Goal: Task Accomplishment & Management: Manage account settings

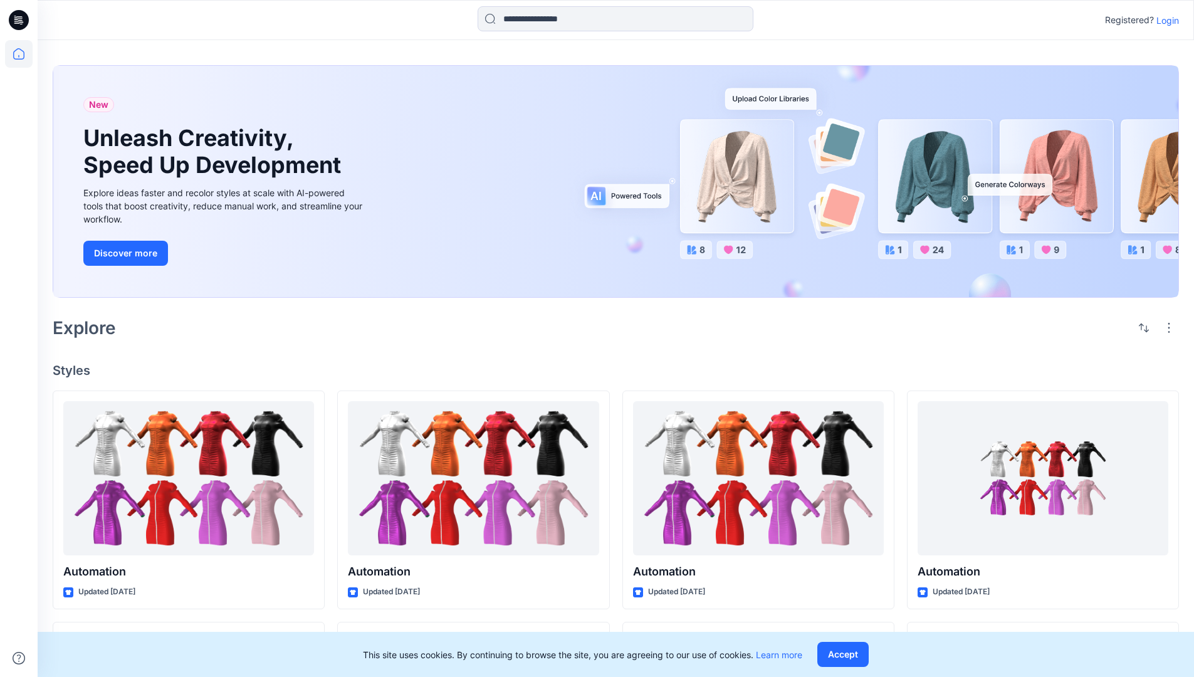
click at [1165, 20] on p "Login" at bounding box center [1167, 20] width 23 height 13
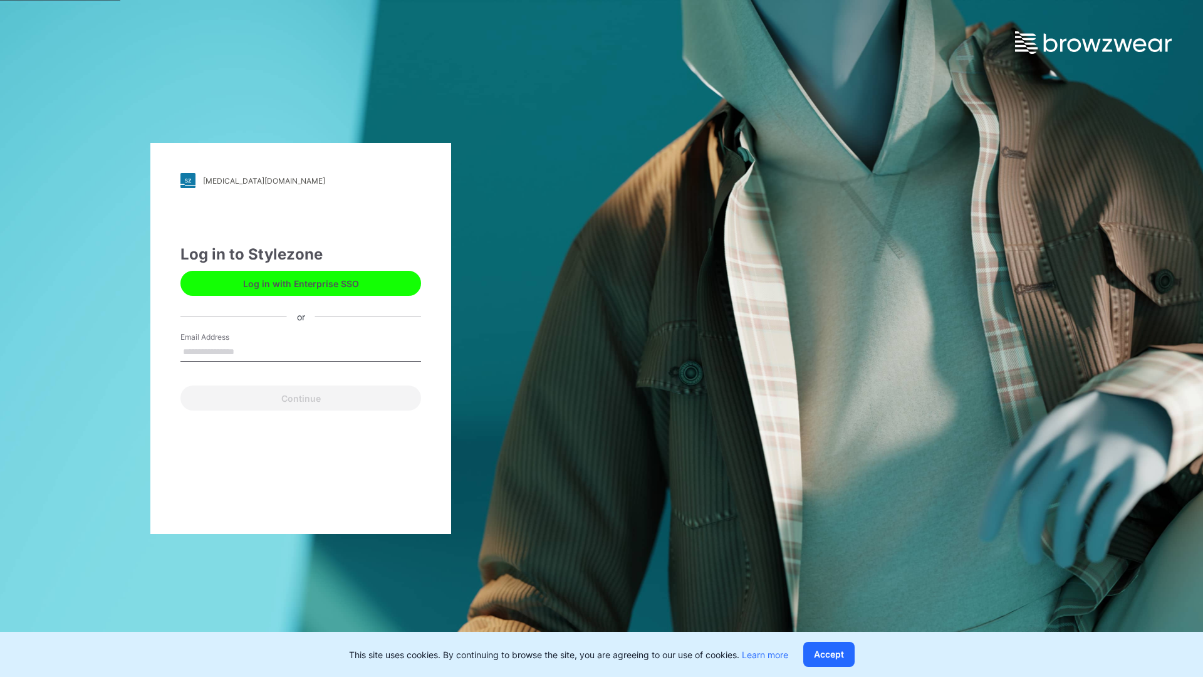
click at [248, 351] on input "Email Address" at bounding box center [301, 352] width 241 height 19
type input "**********"
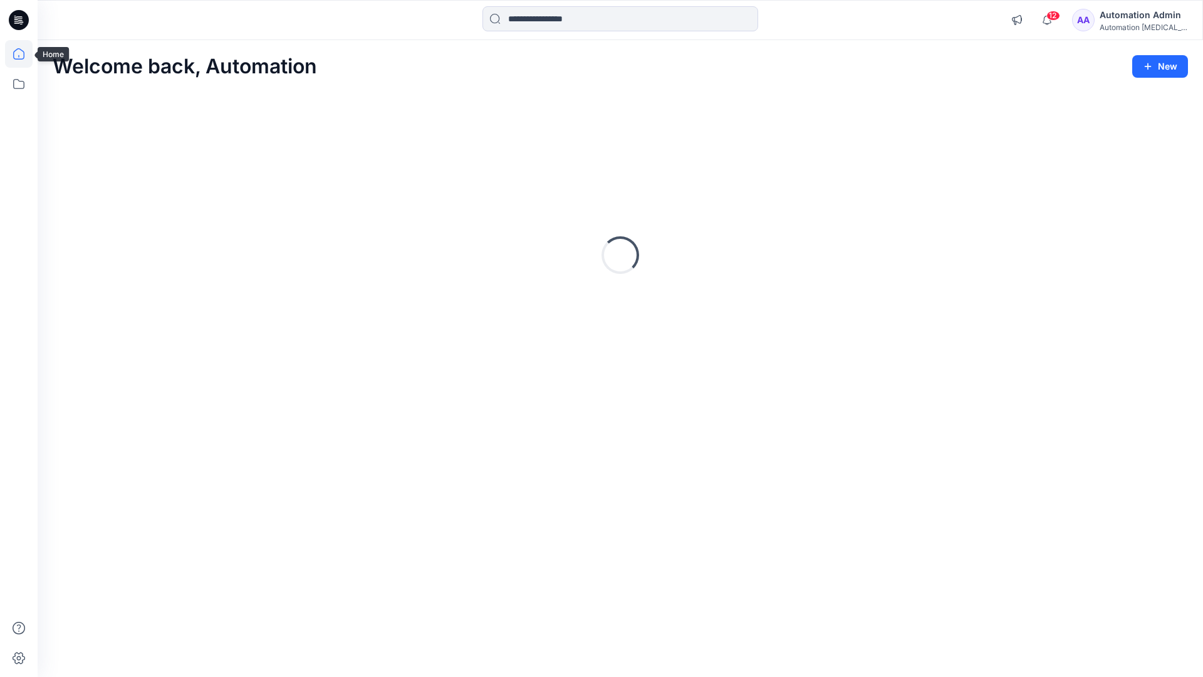
click at [24, 54] on icon at bounding box center [18, 53] width 11 height 11
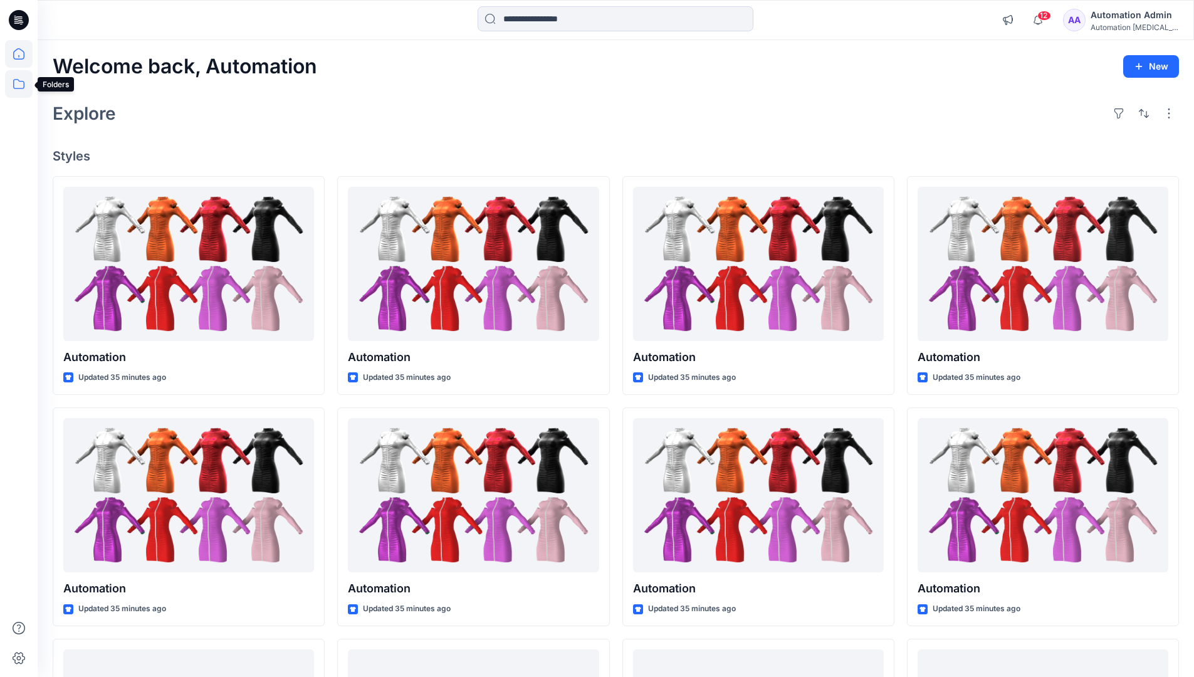
click at [21, 89] on icon at bounding box center [19, 84] width 28 height 28
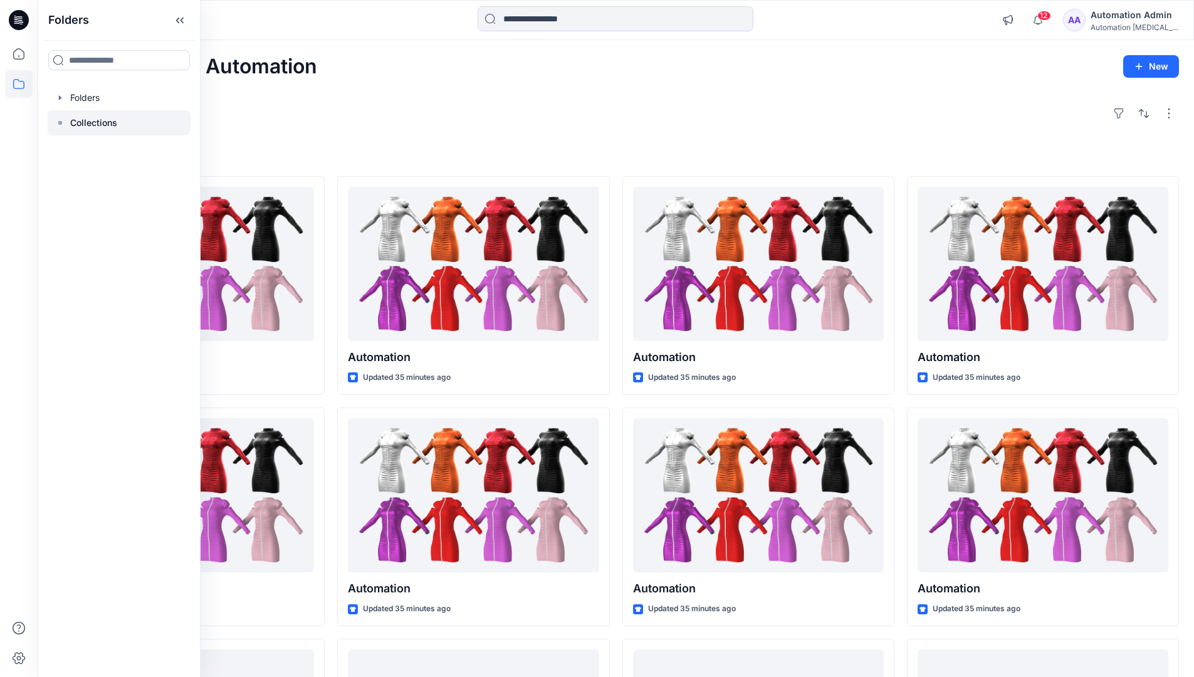
click at [105, 123] on p "Collections" at bounding box center [93, 122] width 47 height 15
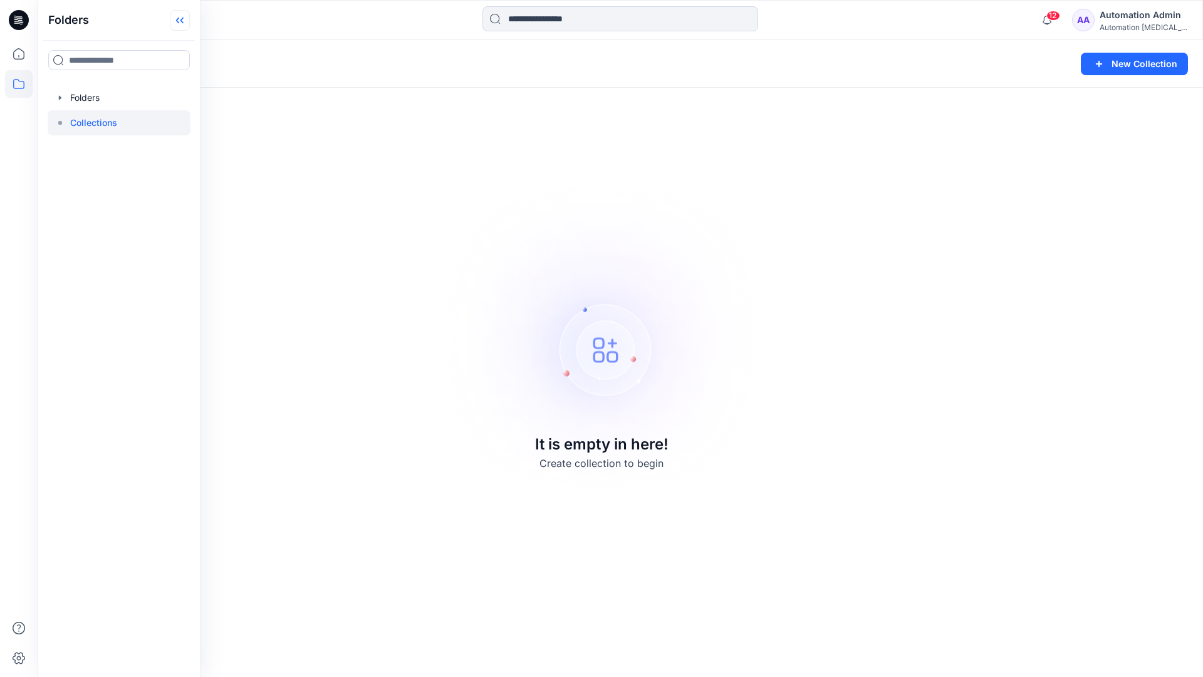
click at [186, 27] on icon at bounding box center [180, 20] width 20 height 21
click at [1138, 69] on button "New Collection" at bounding box center [1134, 64] width 107 height 23
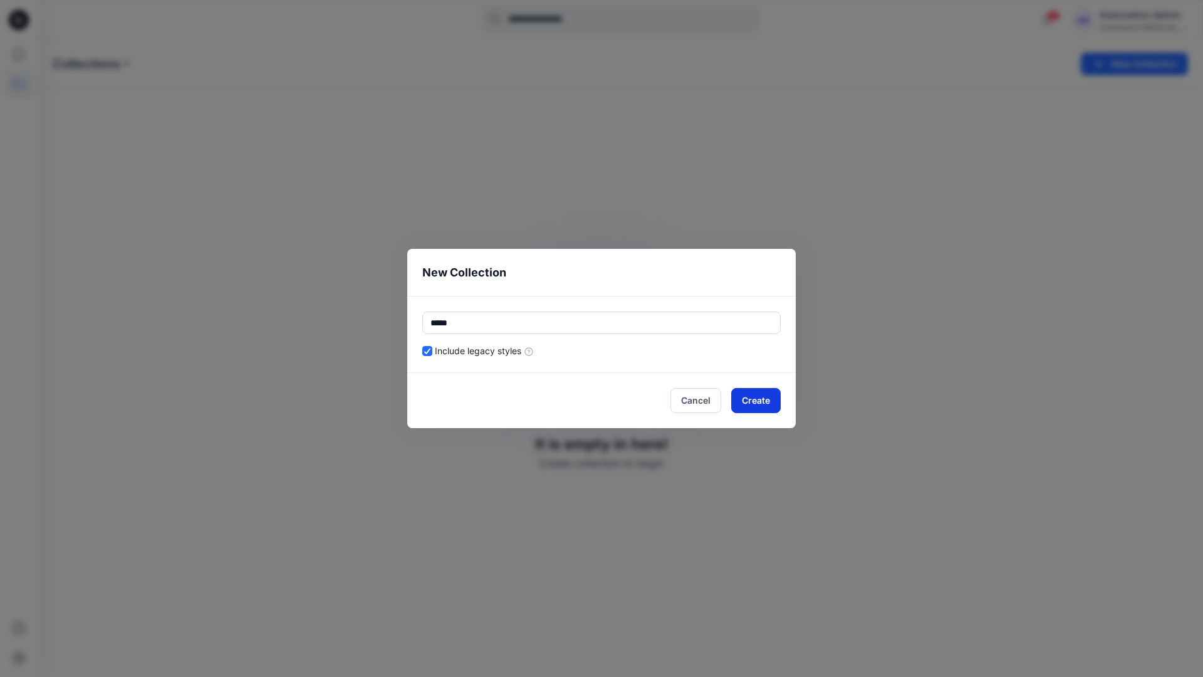
type input "*****"
click at [740, 399] on button "Create" at bounding box center [756, 400] width 50 height 25
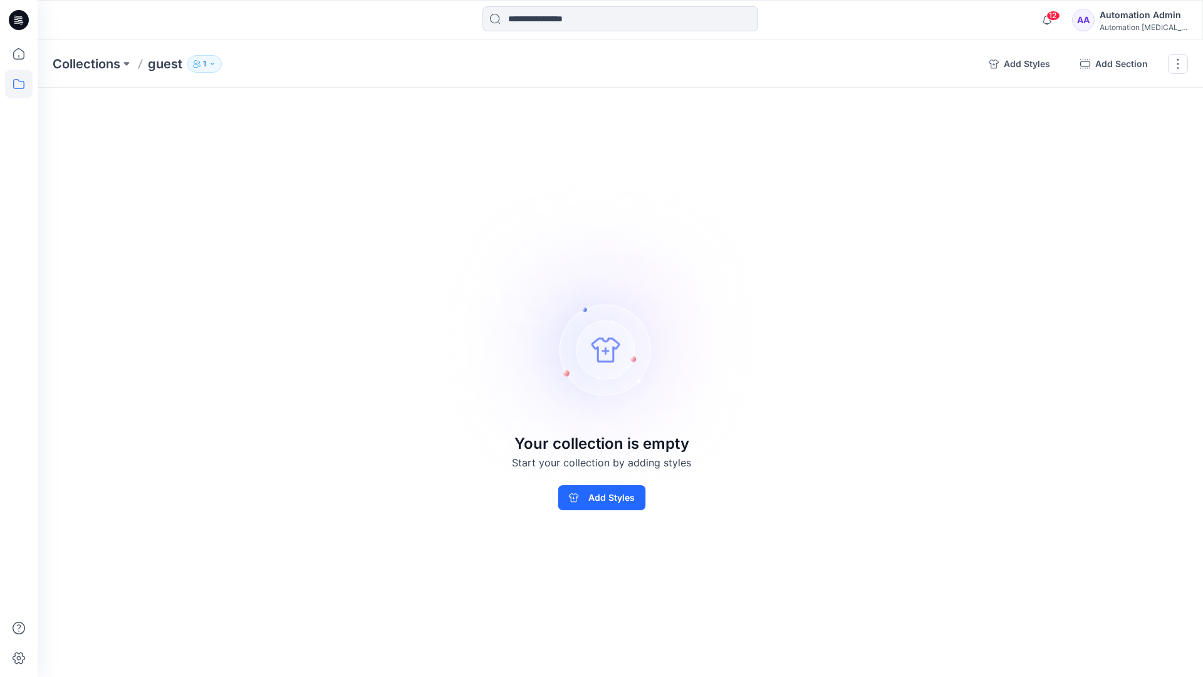
click at [204, 62] on p "1" at bounding box center [204, 64] width 3 height 14
click at [356, 104] on icon "button" at bounding box center [355, 102] width 10 height 10
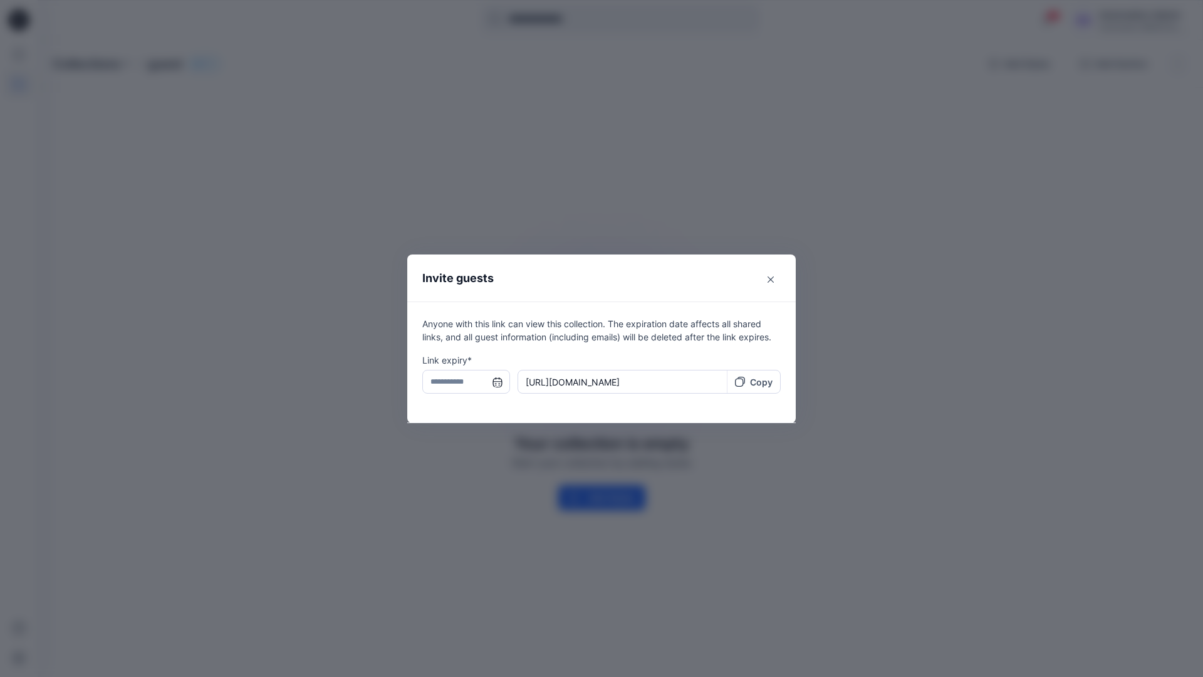
click at [461, 384] on input "text" at bounding box center [466, 382] width 88 height 24
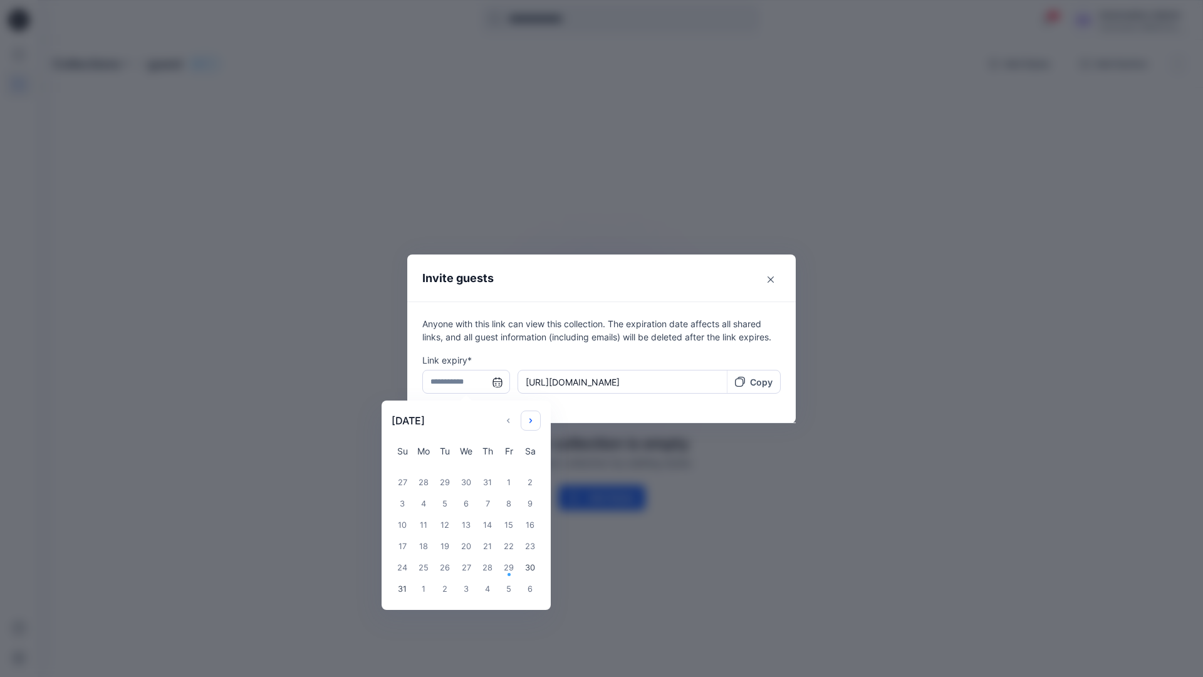
click at [535, 417] on icon "Choose Date" at bounding box center [531, 421] width 10 height 10
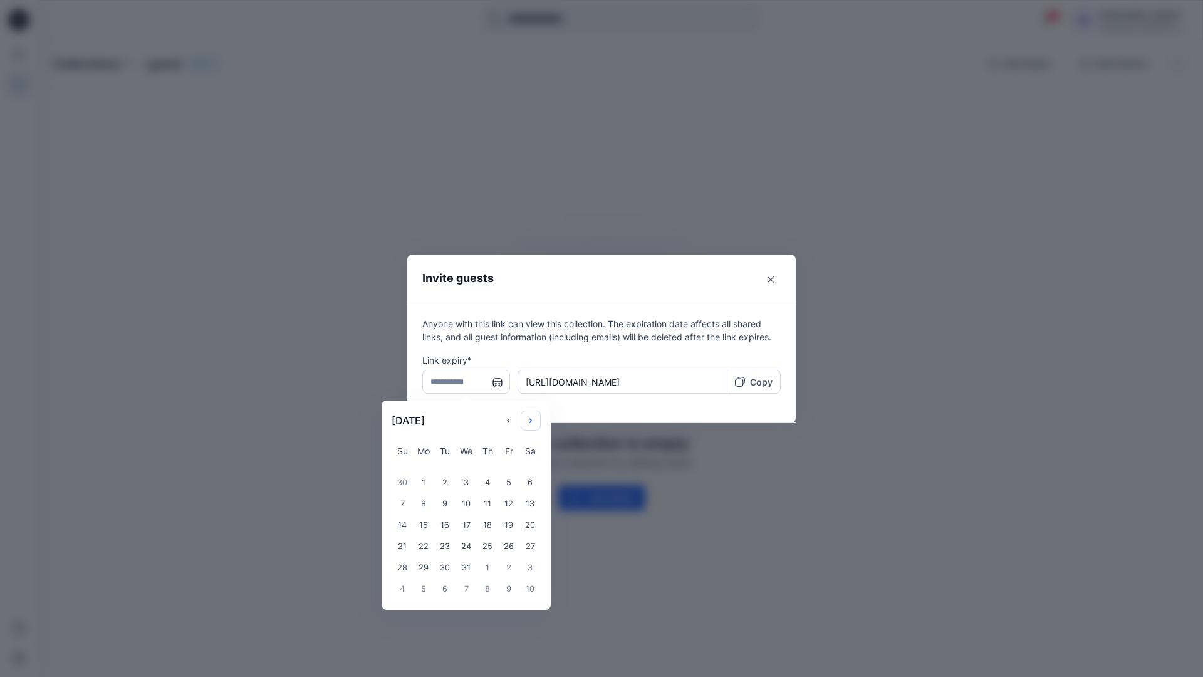
click at [535, 417] on icon "Choose Date" at bounding box center [531, 421] width 10 height 10
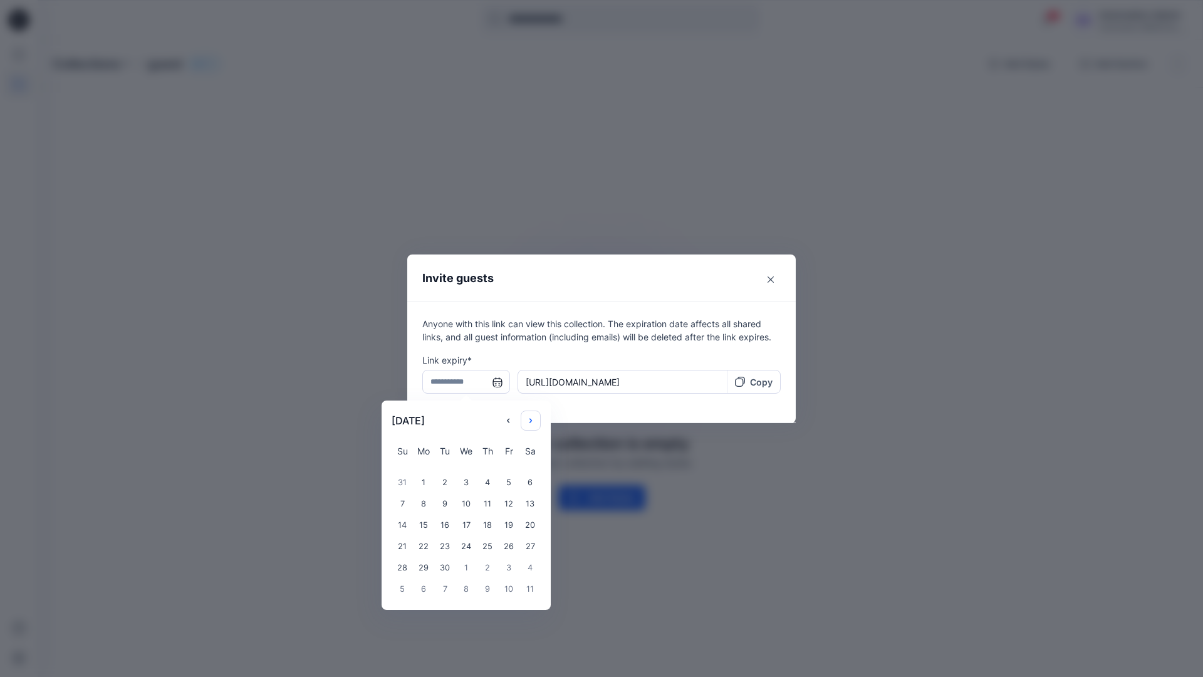
click at [535, 417] on icon "Choose Date" at bounding box center [531, 421] width 10 height 10
click at [419, 527] on div "14" at bounding box center [423, 525] width 21 height 21
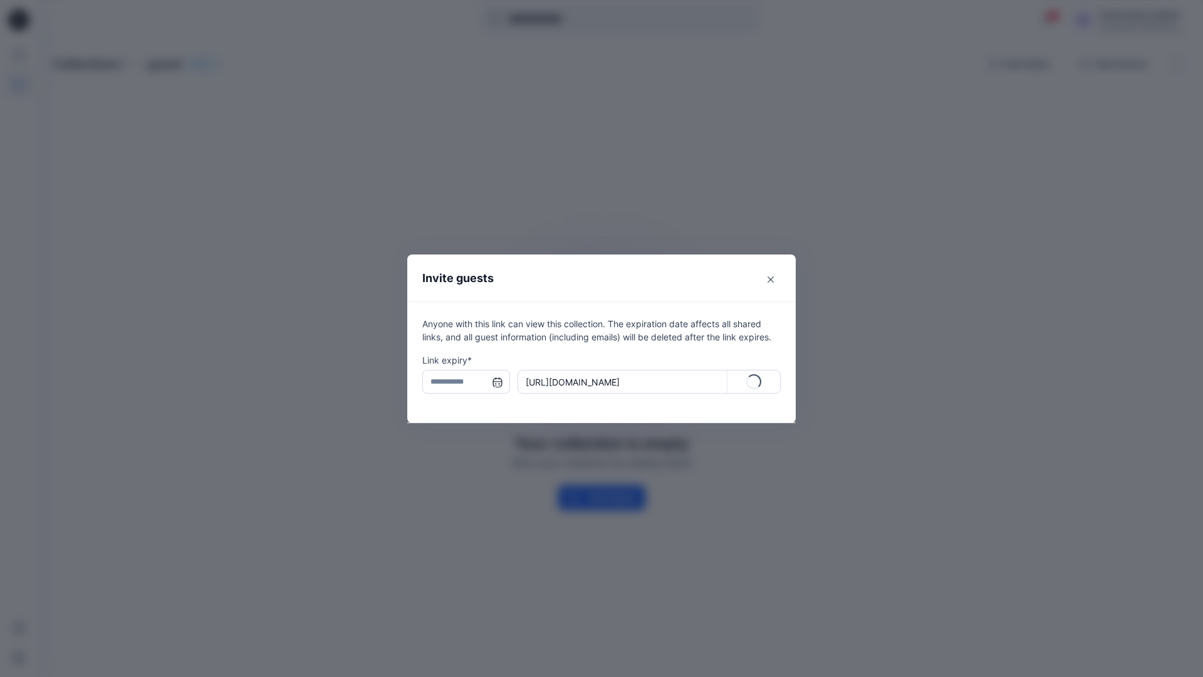
type input "**********"
click at [755, 384] on p "Copy" at bounding box center [761, 381] width 23 height 13
click at [769, 280] on icon "Close" at bounding box center [771, 279] width 6 height 6
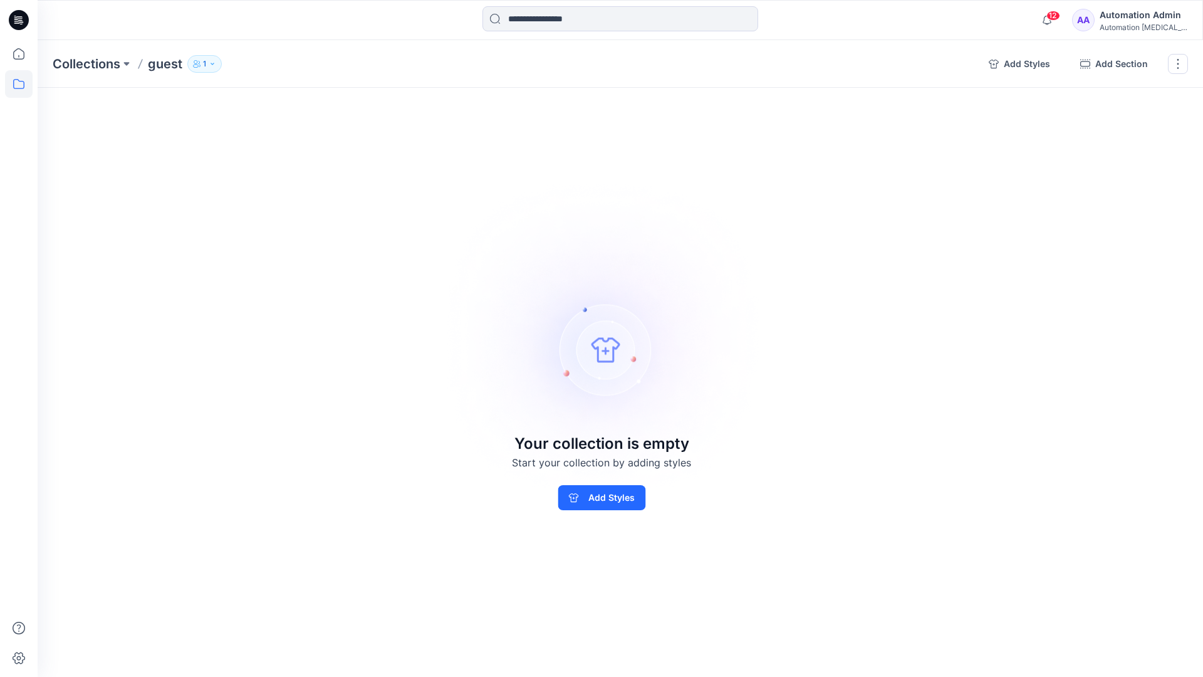
click at [204, 67] on p "1" at bounding box center [204, 64] width 3 height 14
click at [671, 253] on img at bounding box center [602, 339] width 350 height 350
click at [1176, 66] on button "button" at bounding box center [1178, 64] width 20 height 20
click at [1107, 150] on button "Delete Collection" at bounding box center [1118, 150] width 135 height 23
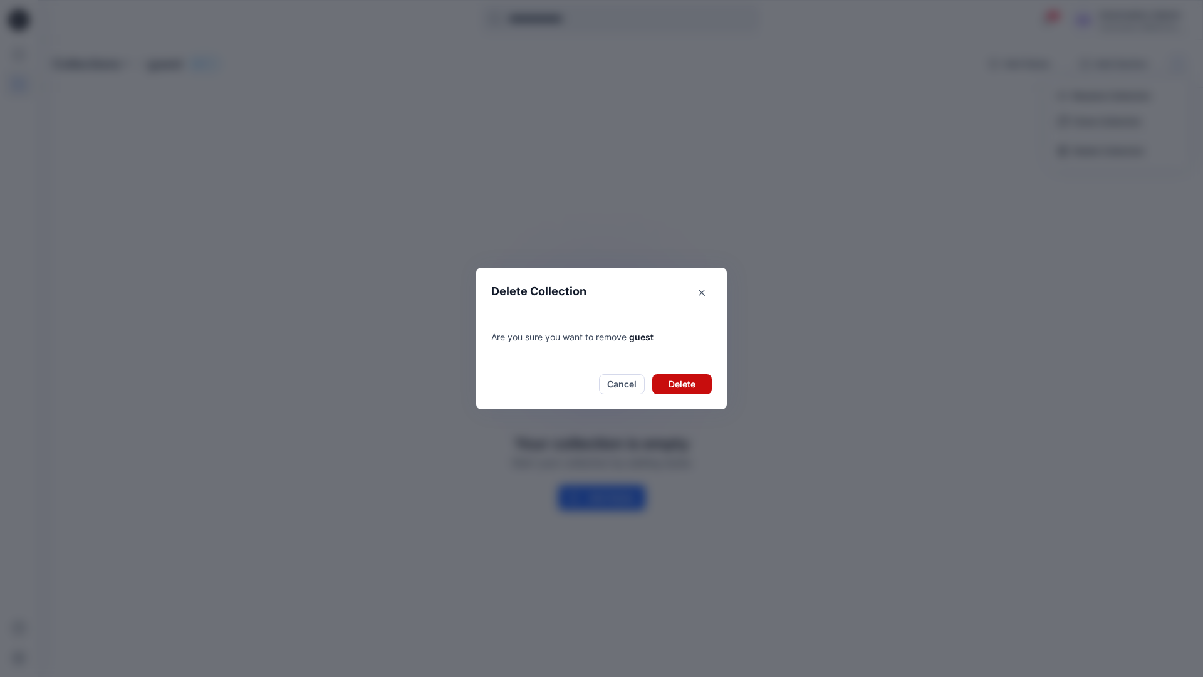
click at [657, 380] on button "Delete" at bounding box center [682, 384] width 60 height 20
